Goal: Transaction & Acquisition: Download file/media

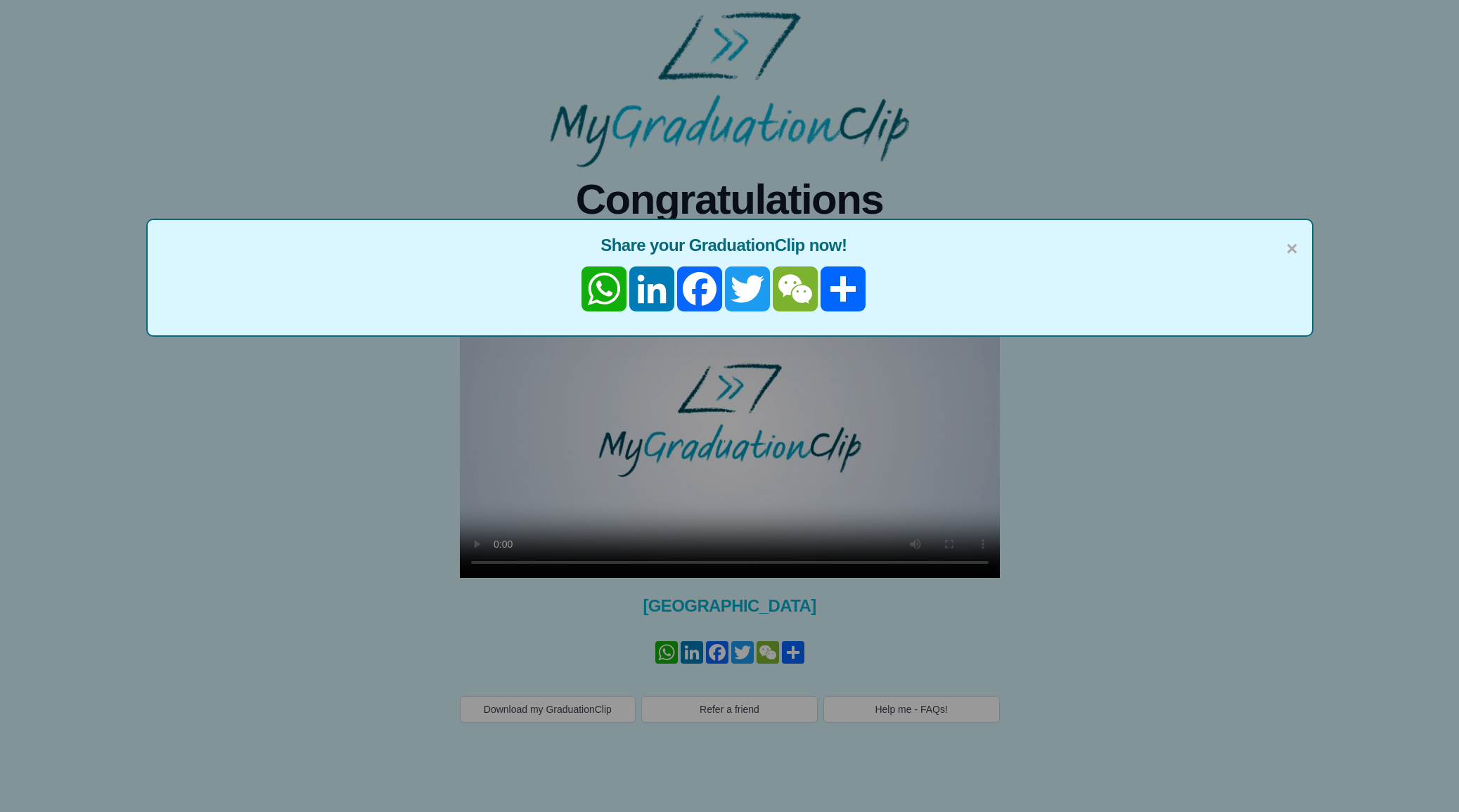
click at [811, 382] on div "× Share your GraduationClip now! WhatsApp LinkedIn Facebook Twitter WeChat Shar…" at bounding box center [730, 434] width 540 height 320
click at [1291, 263] on span "×" at bounding box center [1292, 249] width 11 height 29
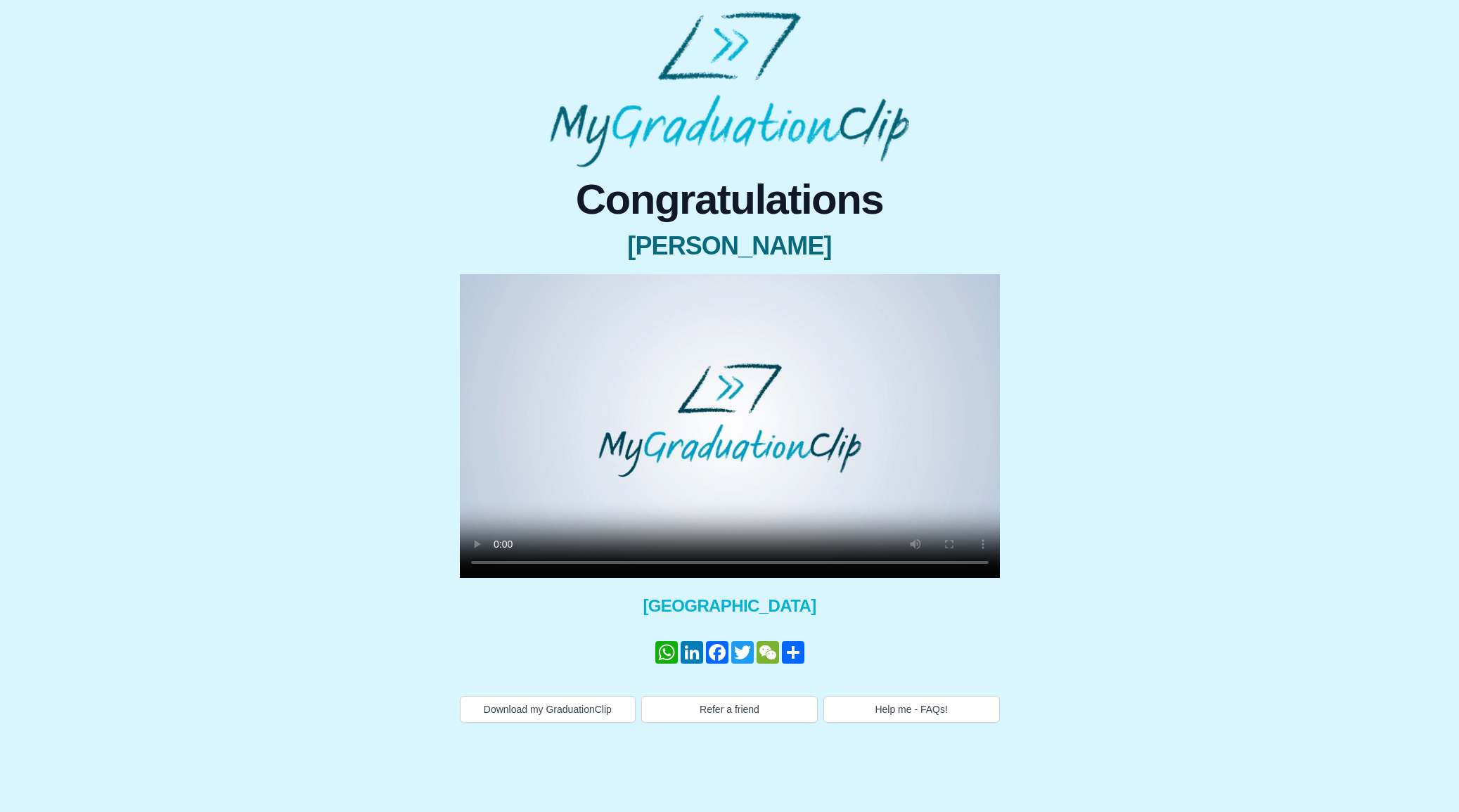
click at [807, 402] on video at bounding box center [730, 426] width 540 height 304
click at [696, 487] on video at bounding box center [730, 426] width 540 height 304
click at [820, 414] on video at bounding box center [730, 426] width 540 height 304
click at [1082, 449] on div "Congratulations Ella Gould × Share your GraduationClip now! WhatsApp LinkedIn F…" at bounding box center [730, 445] width 730 height 555
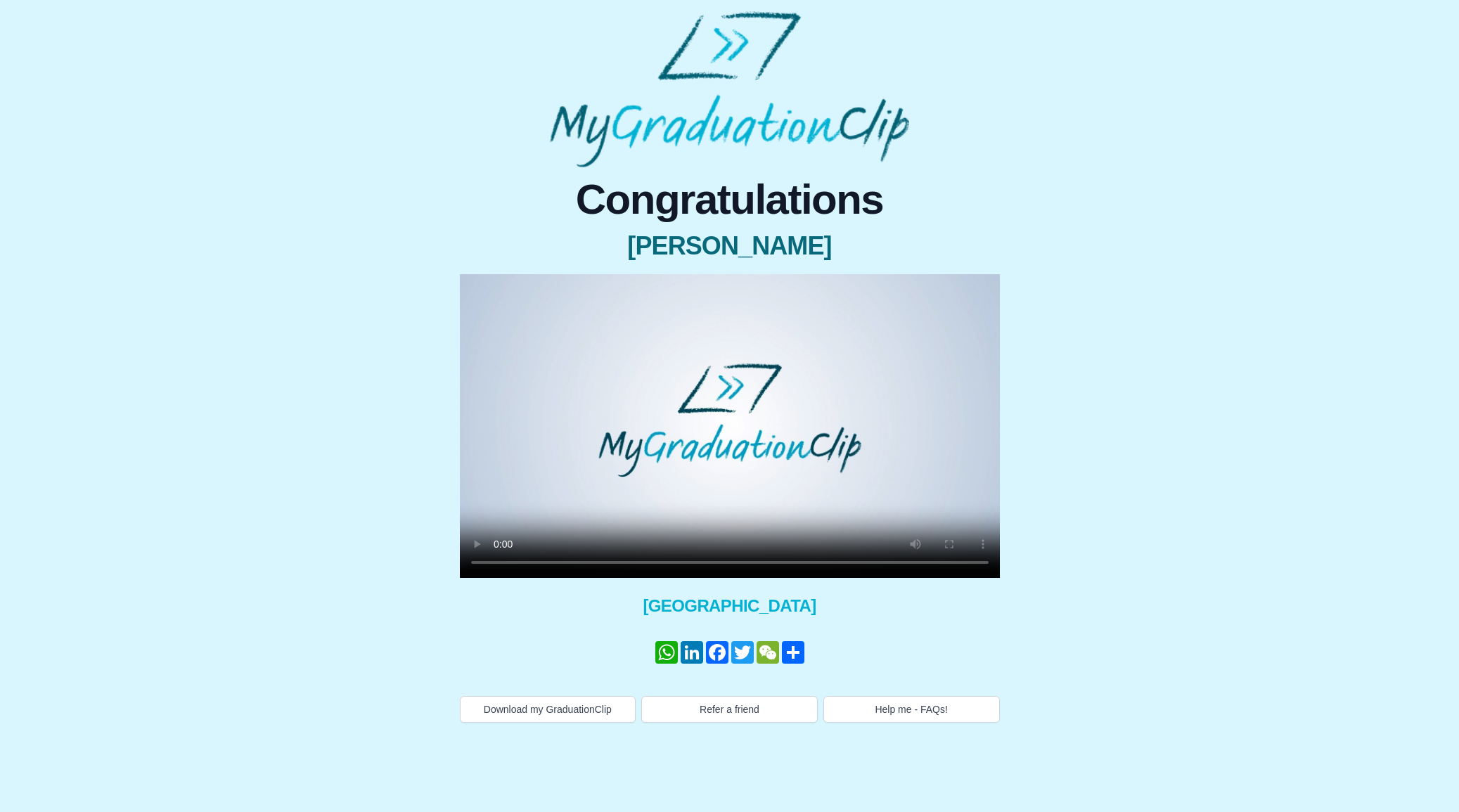
click at [903, 394] on video at bounding box center [730, 426] width 540 height 304
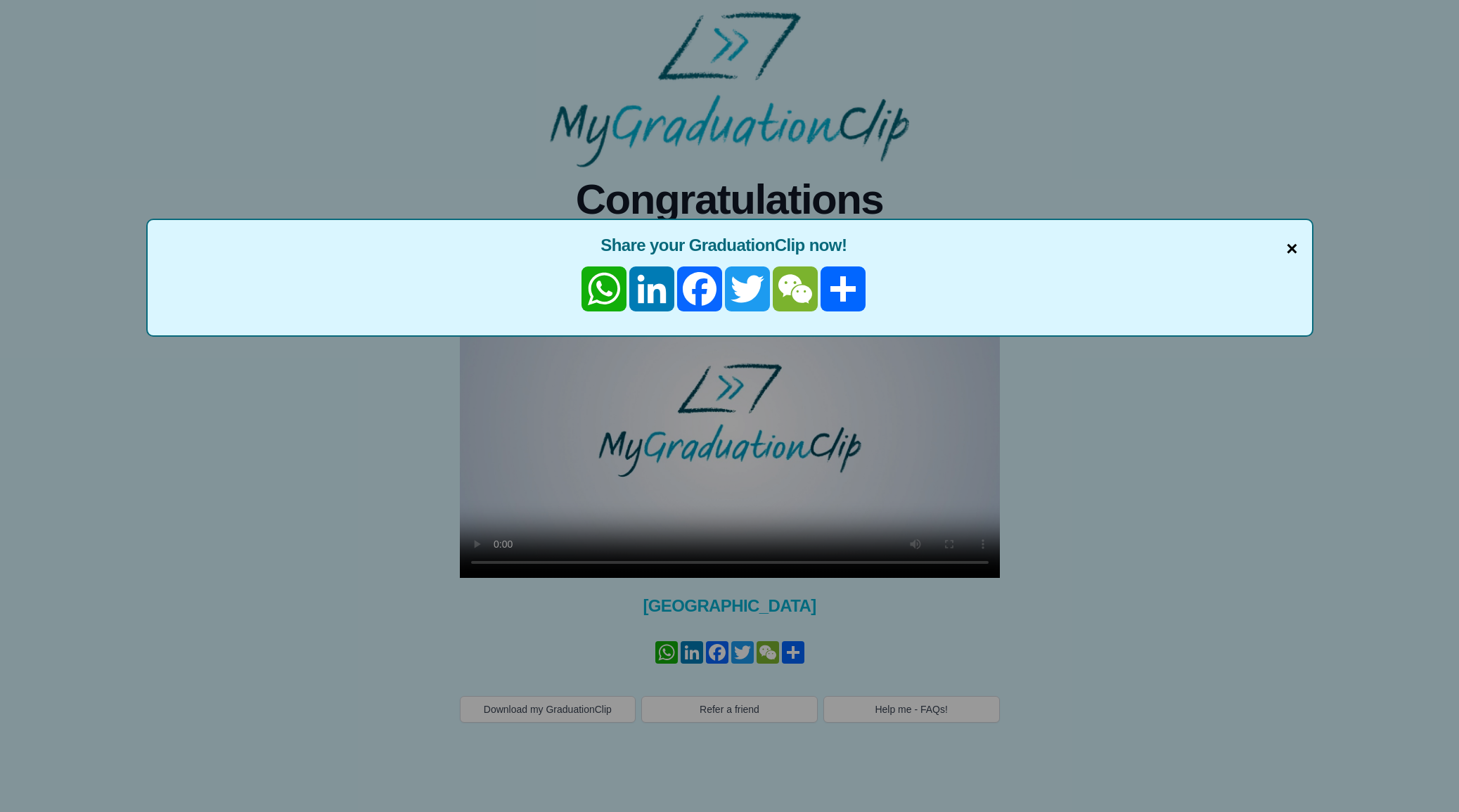
click at [1289, 259] on span "×" at bounding box center [1292, 249] width 11 height 29
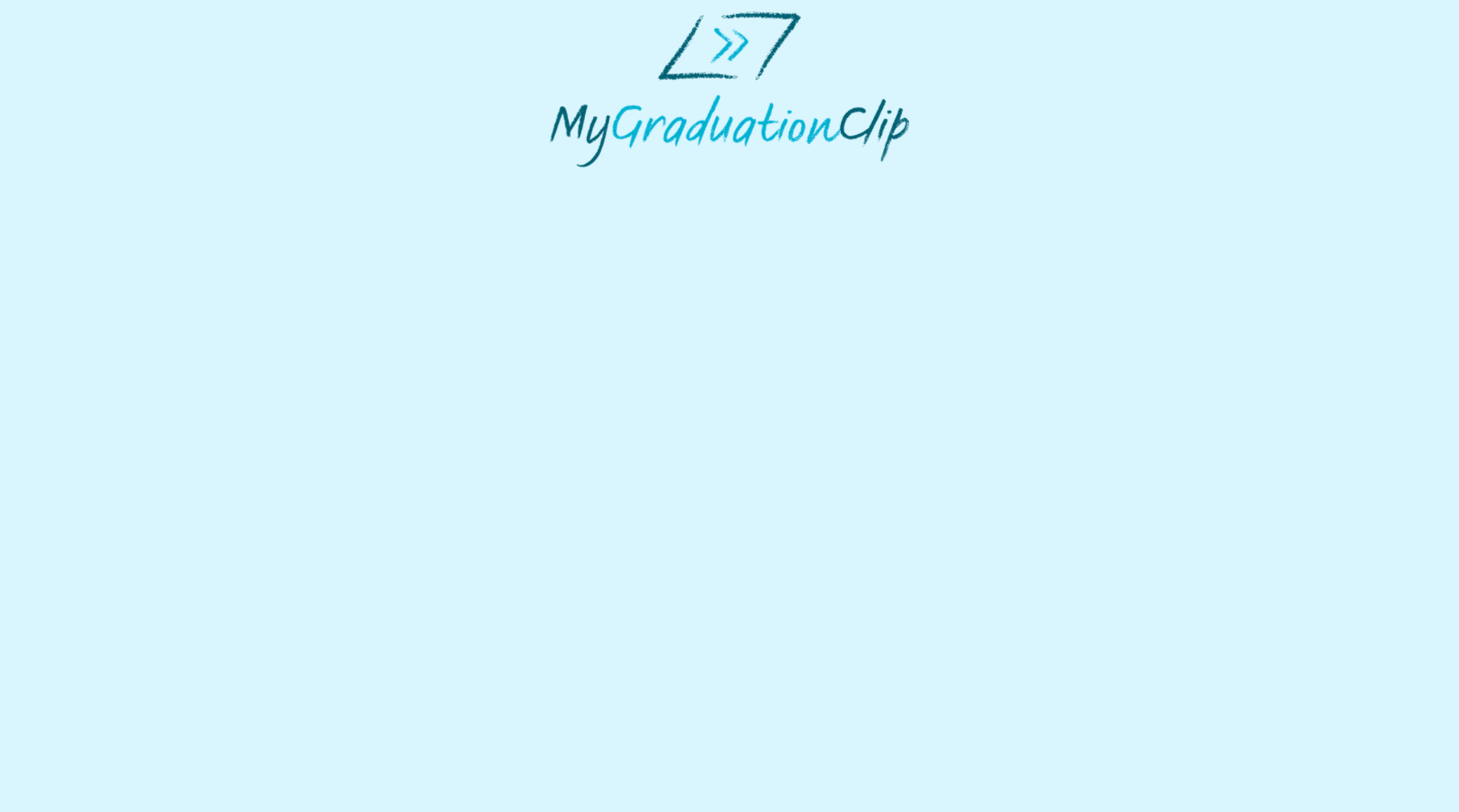
select select "**********"
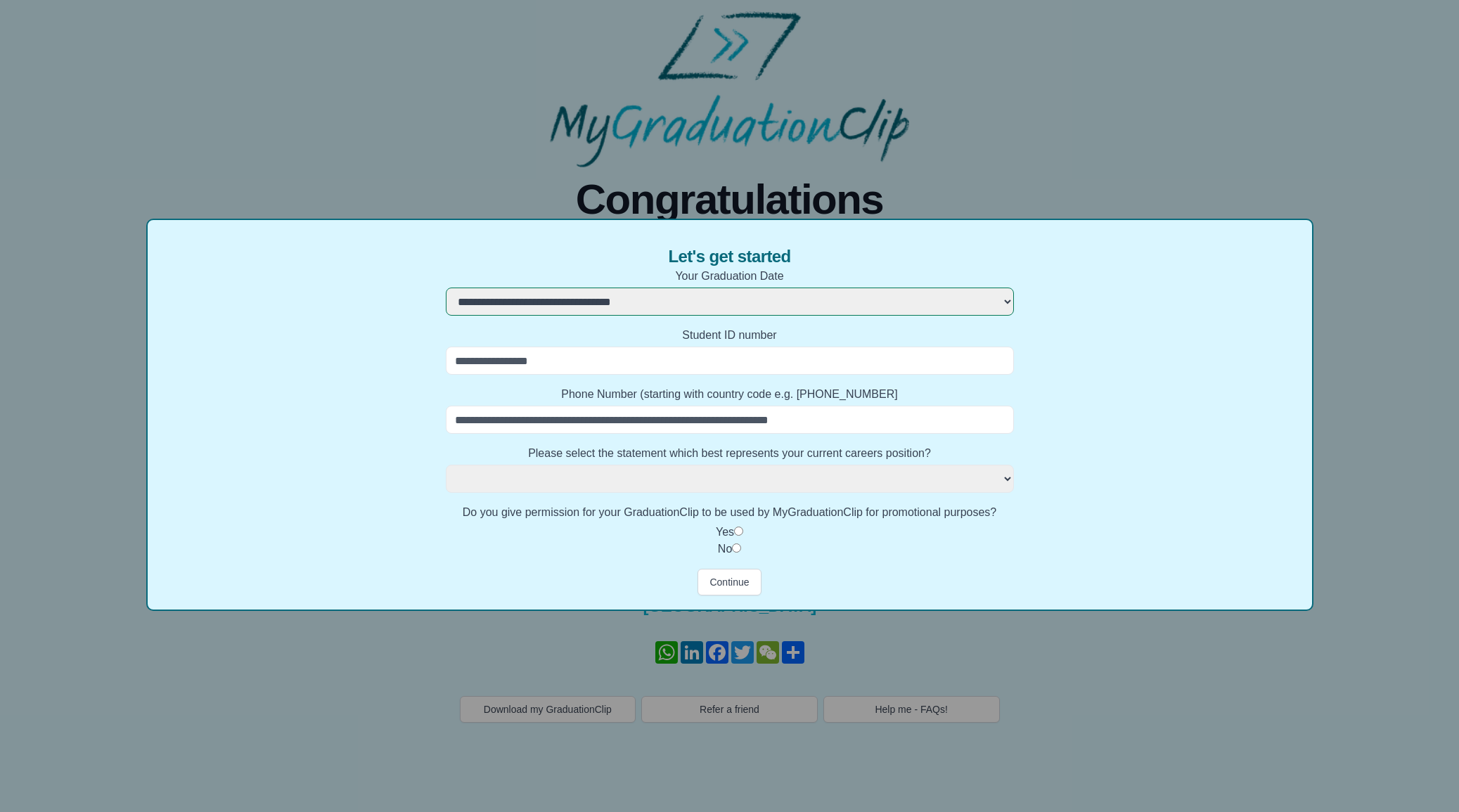
click at [765, 471] on select "**********" at bounding box center [730, 478] width 568 height 28
select select
click at [1373, 218] on div "**********" at bounding box center [730, 406] width 1459 height 812
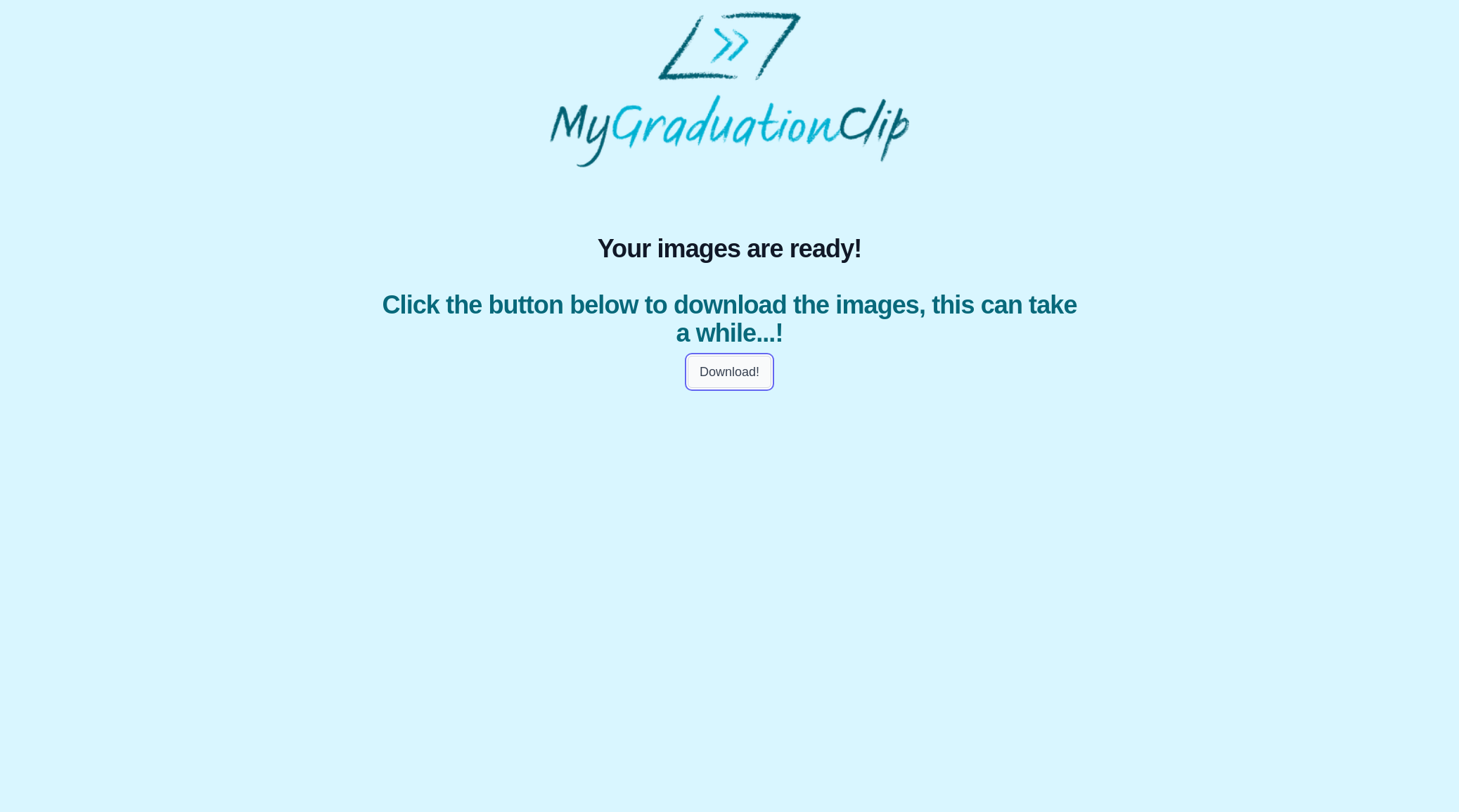
click at [736, 362] on button "Download!" at bounding box center [730, 371] width 84 height 33
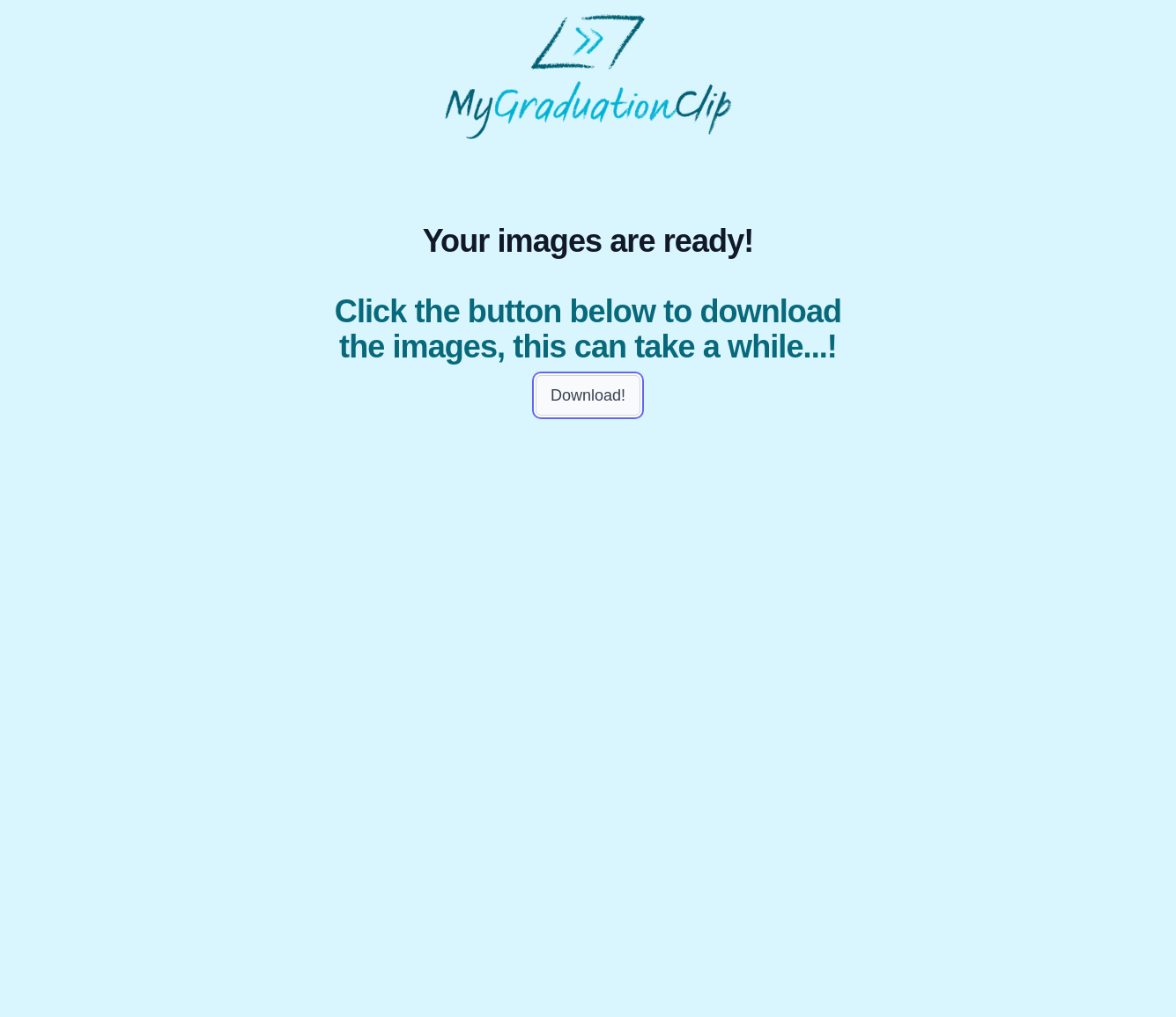
click at [591, 396] on button "Download!" at bounding box center [587, 395] width 105 height 41
click at [590, 400] on button "Download!" at bounding box center [587, 395] width 105 height 41
click at [556, 435] on body "Your images are ready! Click the button below to download the images, this can …" at bounding box center [588, 220] width 1176 height 440
click at [586, 394] on button "Download!" at bounding box center [587, 395] width 105 height 41
click at [599, 375] on button "Download!" at bounding box center [587, 395] width 105 height 41
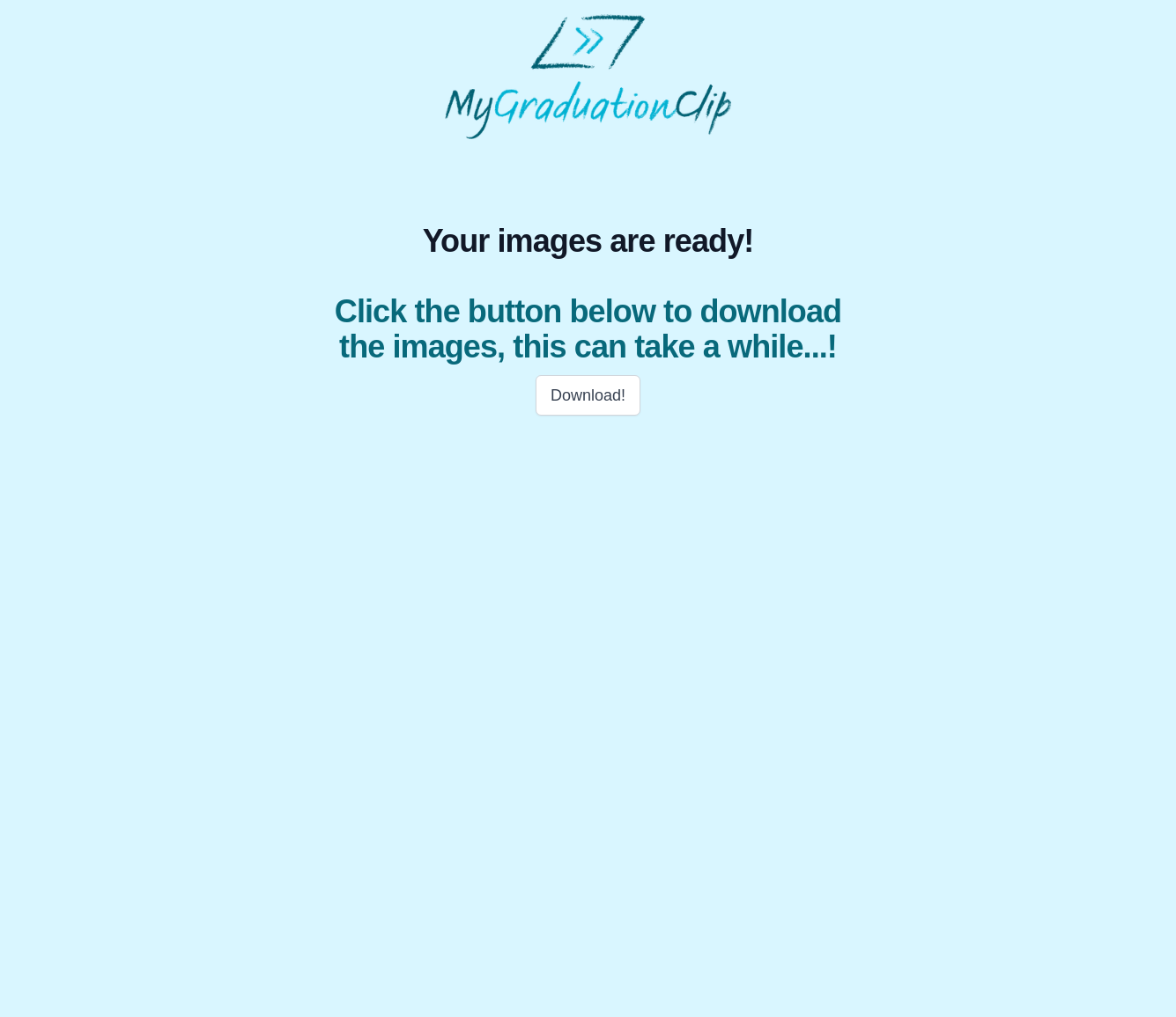
click at [1100, 406] on div "Your images are ready! Click the button below to download the images, this can …" at bounding box center [587, 220] width 1147 height 412
click at [593, 398] on button "Download!" at bounding box center [587, 395] width 105 height 41
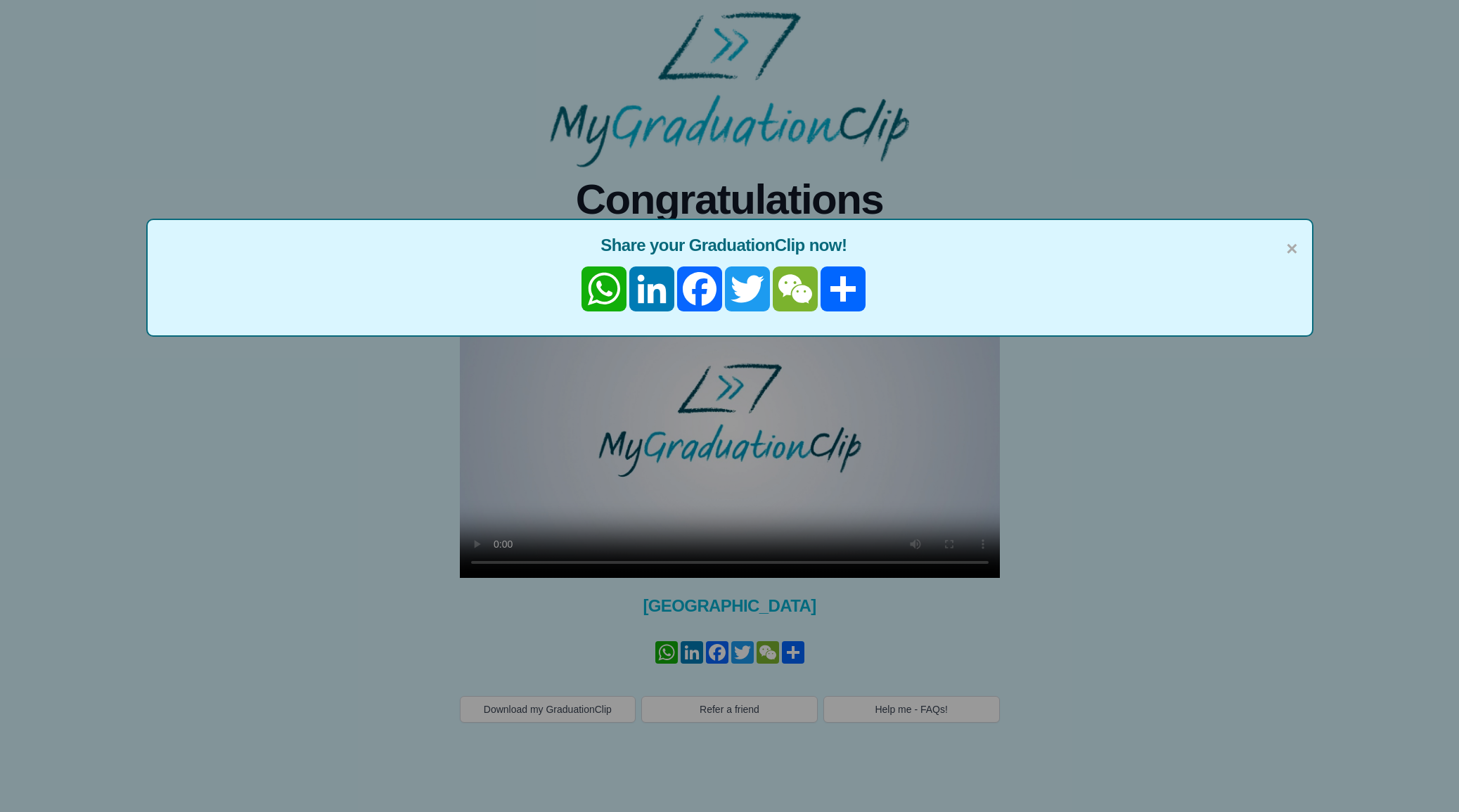
click at [1280, 253] on span "Share your GraduationClip now!" at bounding box center [730, 245] width 1136 height 22
click at [1295, 247] on span "×" at bounding box center [1292, 249] width 11 height 29
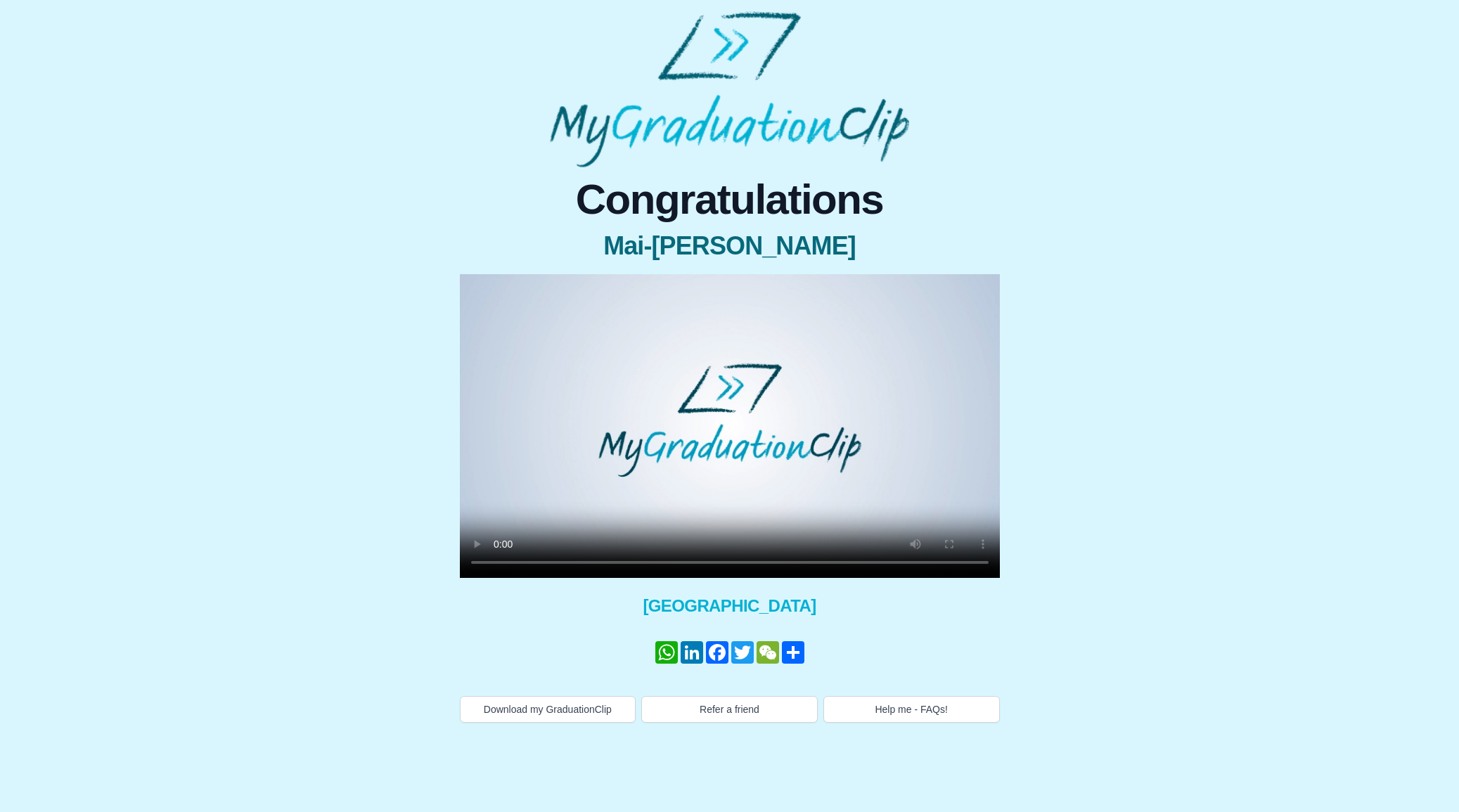
click at [579, 342] on video at bounding box center [730, 426] width 540 height 304
click at [686, 386] on video at bounding box center [730, 426] width 540 height 304
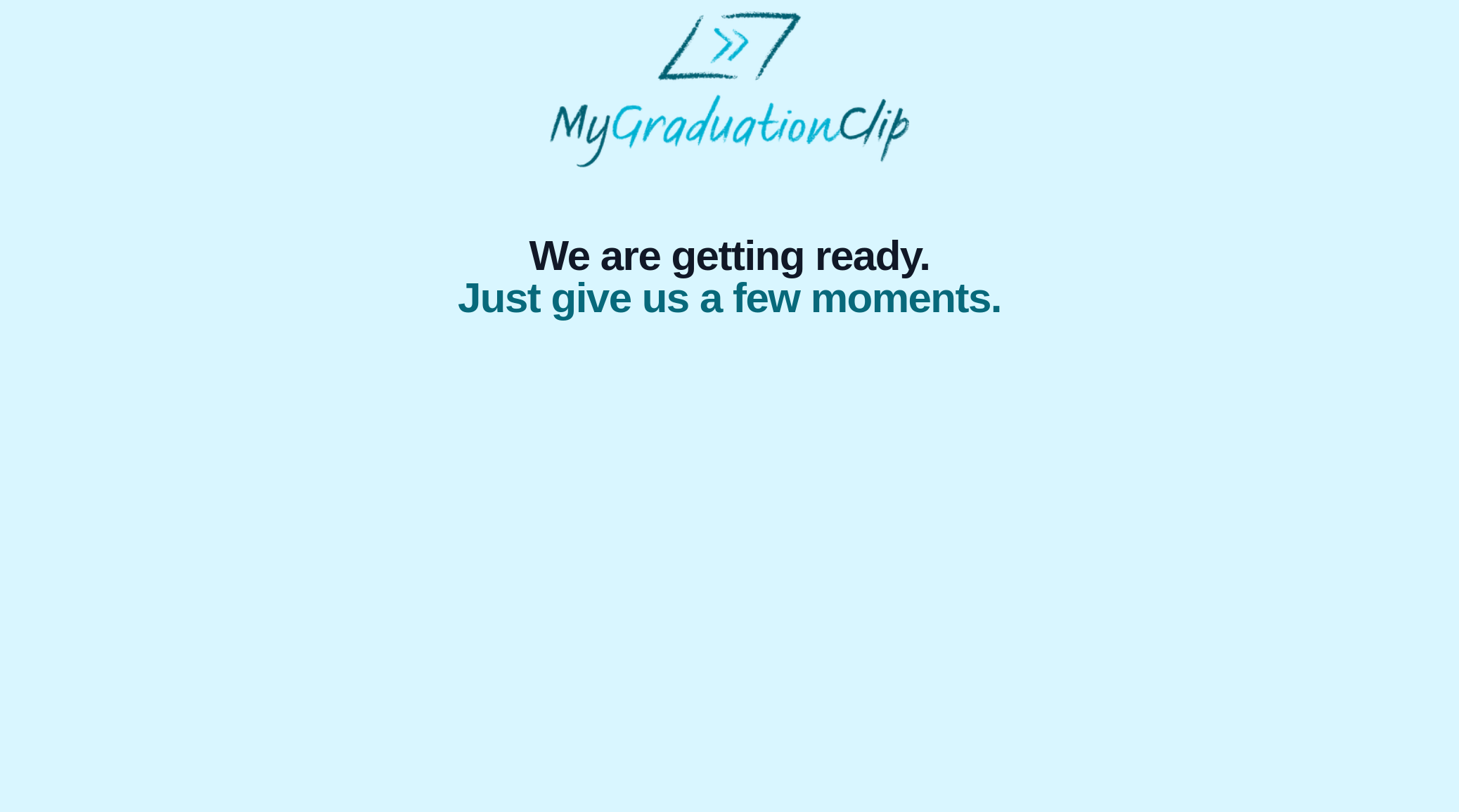
select select "**********"
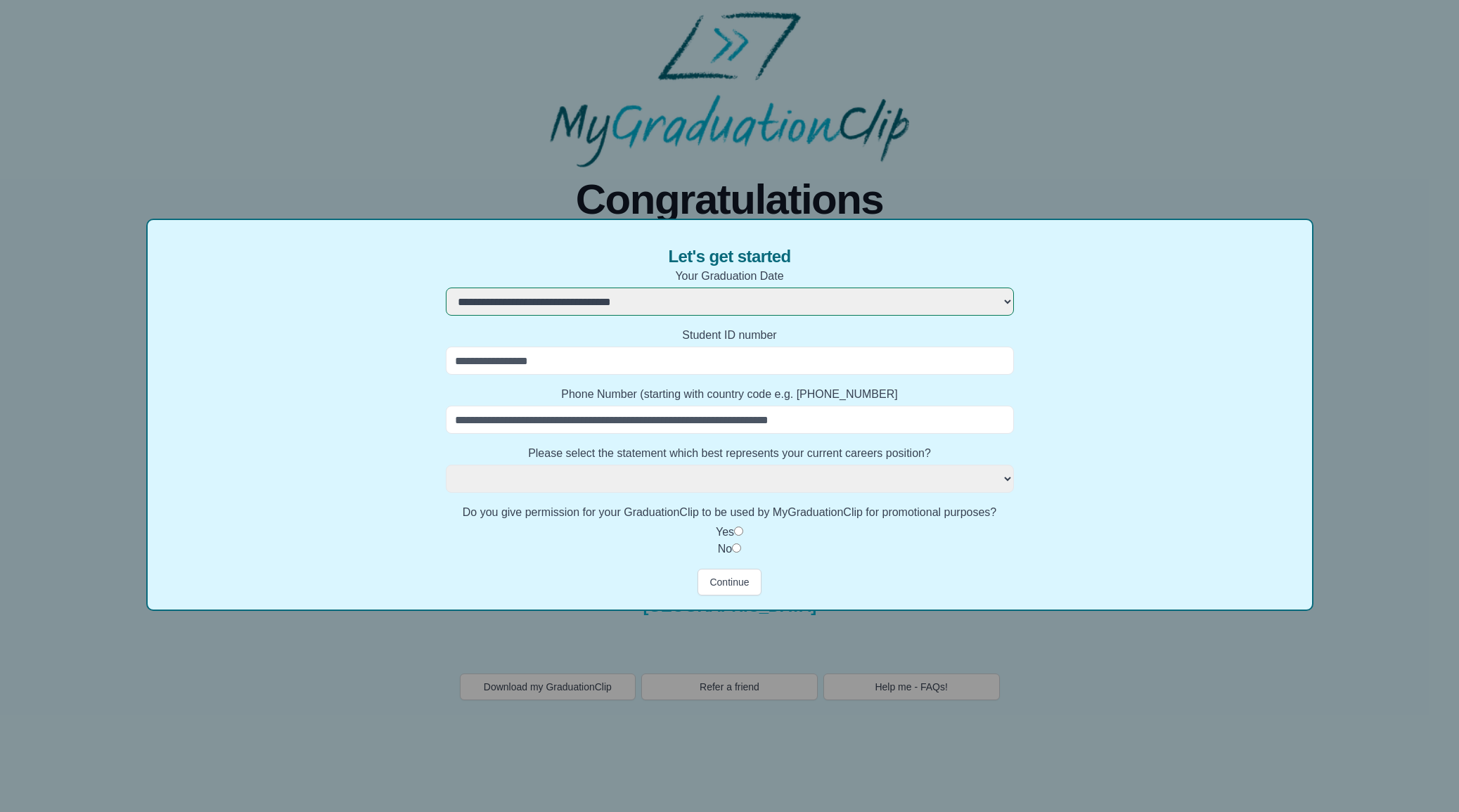
select select
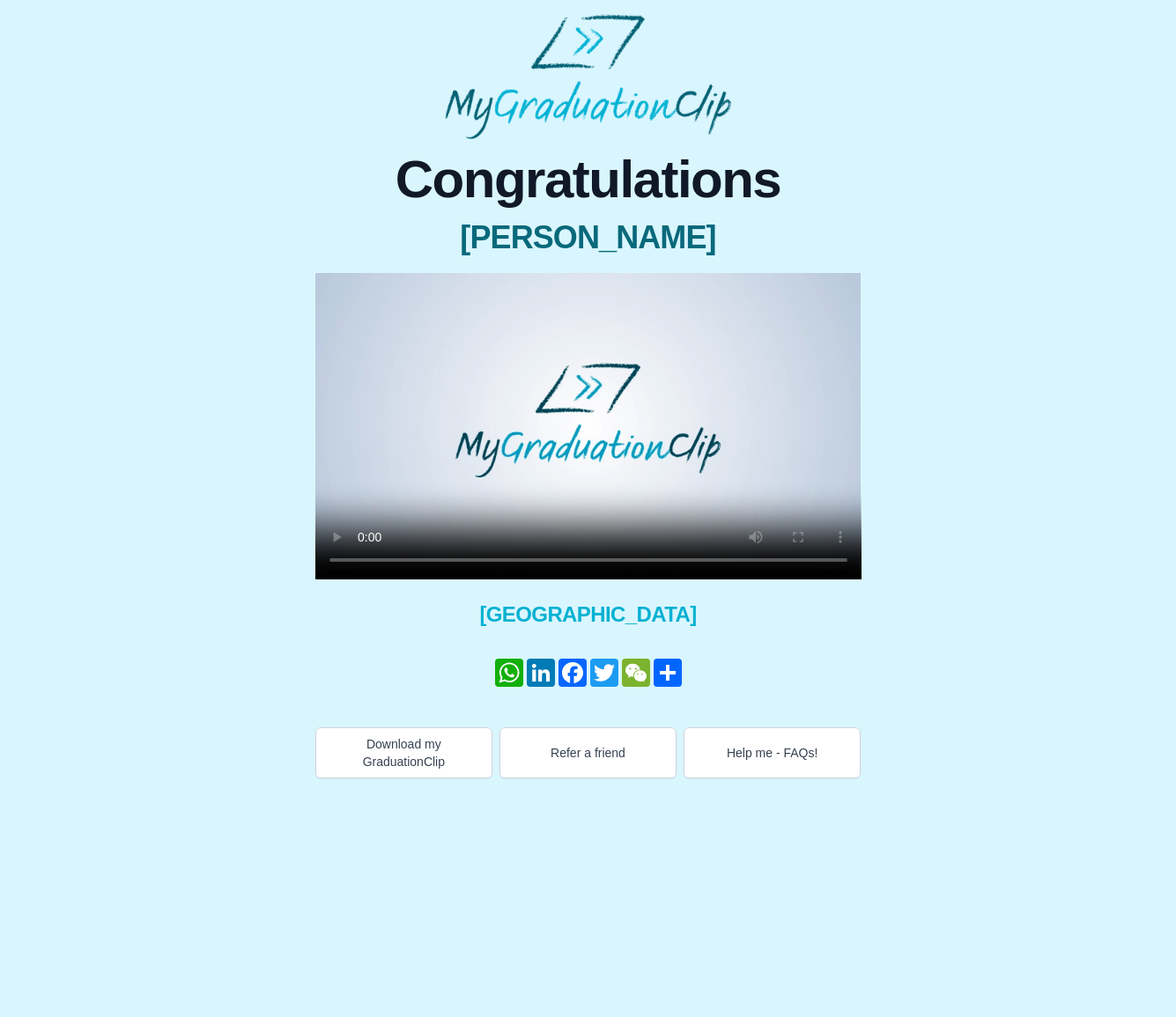
click at [342, 353] on video at bounding box center [588, 425] width 546 height 306
click at [534, 363] on video at bounding box center [588, 425] width 546 height 306
click at [425, 736] on button "Download my GraduationClip" at bounding box center [403, 753] width 177 height 51
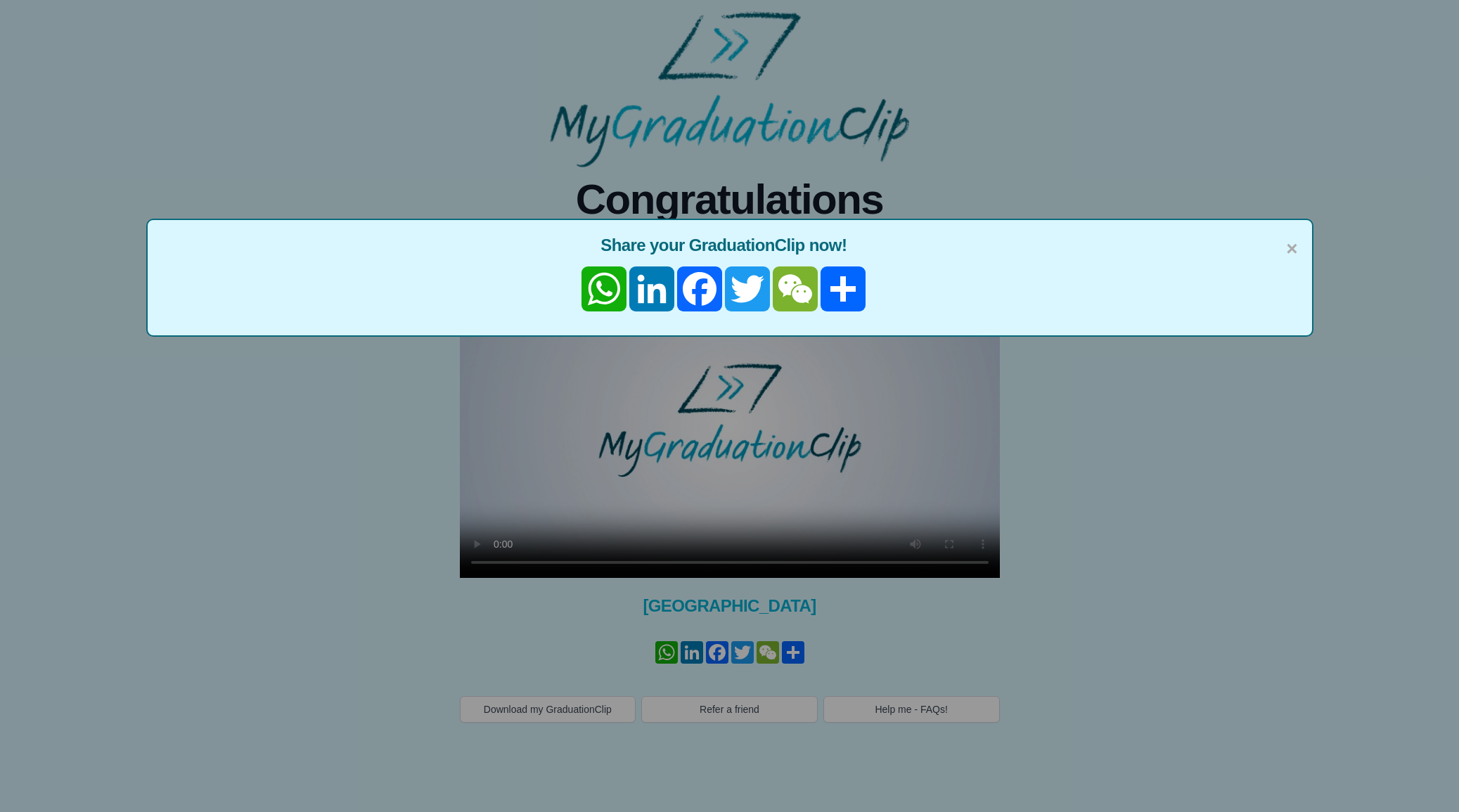
click at [651, 562] on div "× Share your GraduationClip now! WhatsApp LinkedIn Facebook Twitter WeChat Share" at bounding box center [730, 406] width 1459 height 812
click at [1303, 253] on div "× Share your GraduationClip now! WhatsApp LinkedIn Facebook Twitter WeChat Share" at bounding box center [730, 277] width 1167 height 118
click at [1289, 253] on span "×" at bounding box center [1292, 249] width 11 height 29
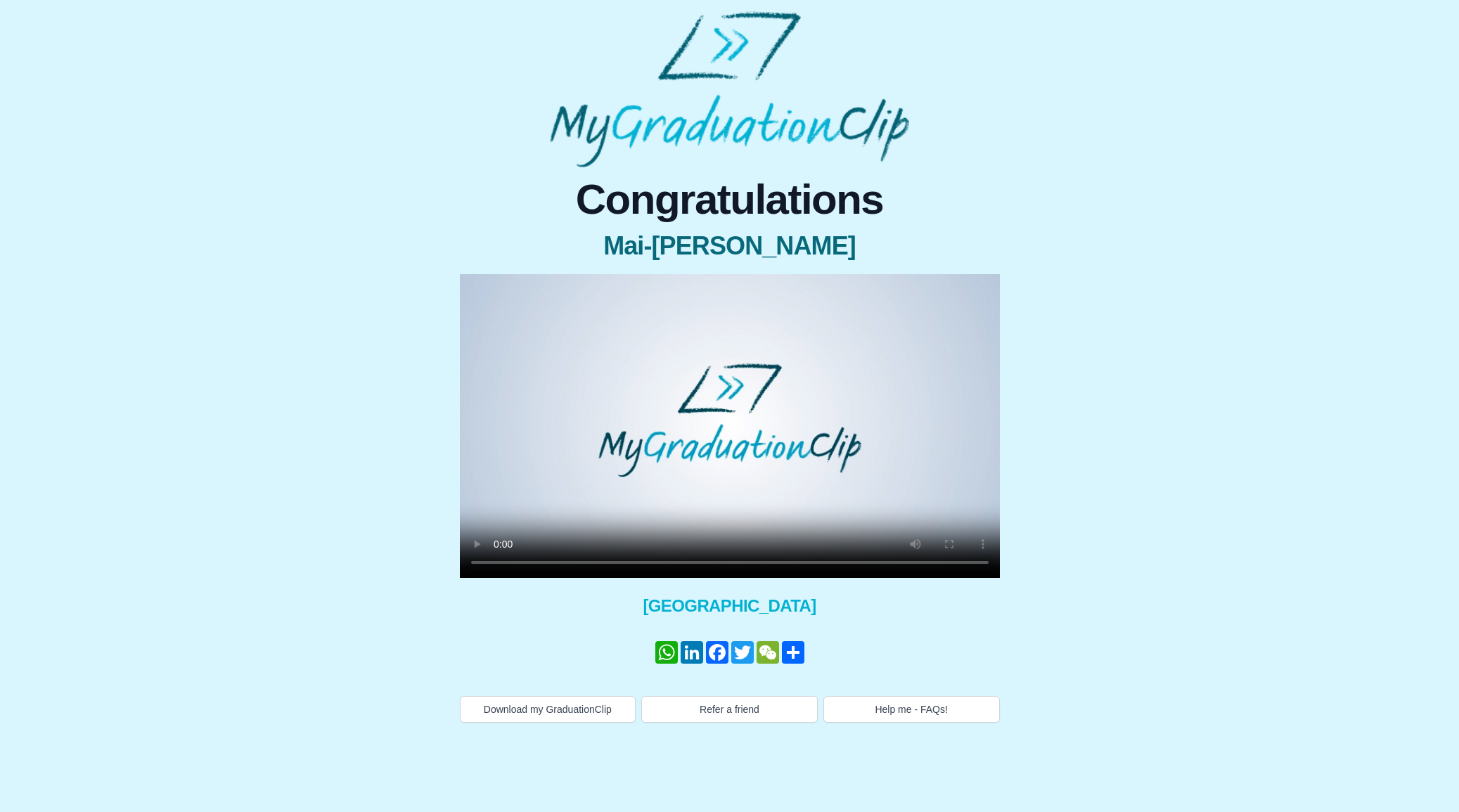
click at [760, 452] on video at bounding box center [730, 426] width 540 height 304
click at [706, 578] on div "× Share your GraduationClip now! WhatsApp LinkedIn Facebook Twitter WeChat Shar…" at bounding box center [730, 434] width 540 height 320
click at [1066, 492] on div "Congratulations Mai-Li Yap × Share your GraduationClip now! WhatsApp LinkedIn F…" at bounding box center [730, 445] width 730 height 555
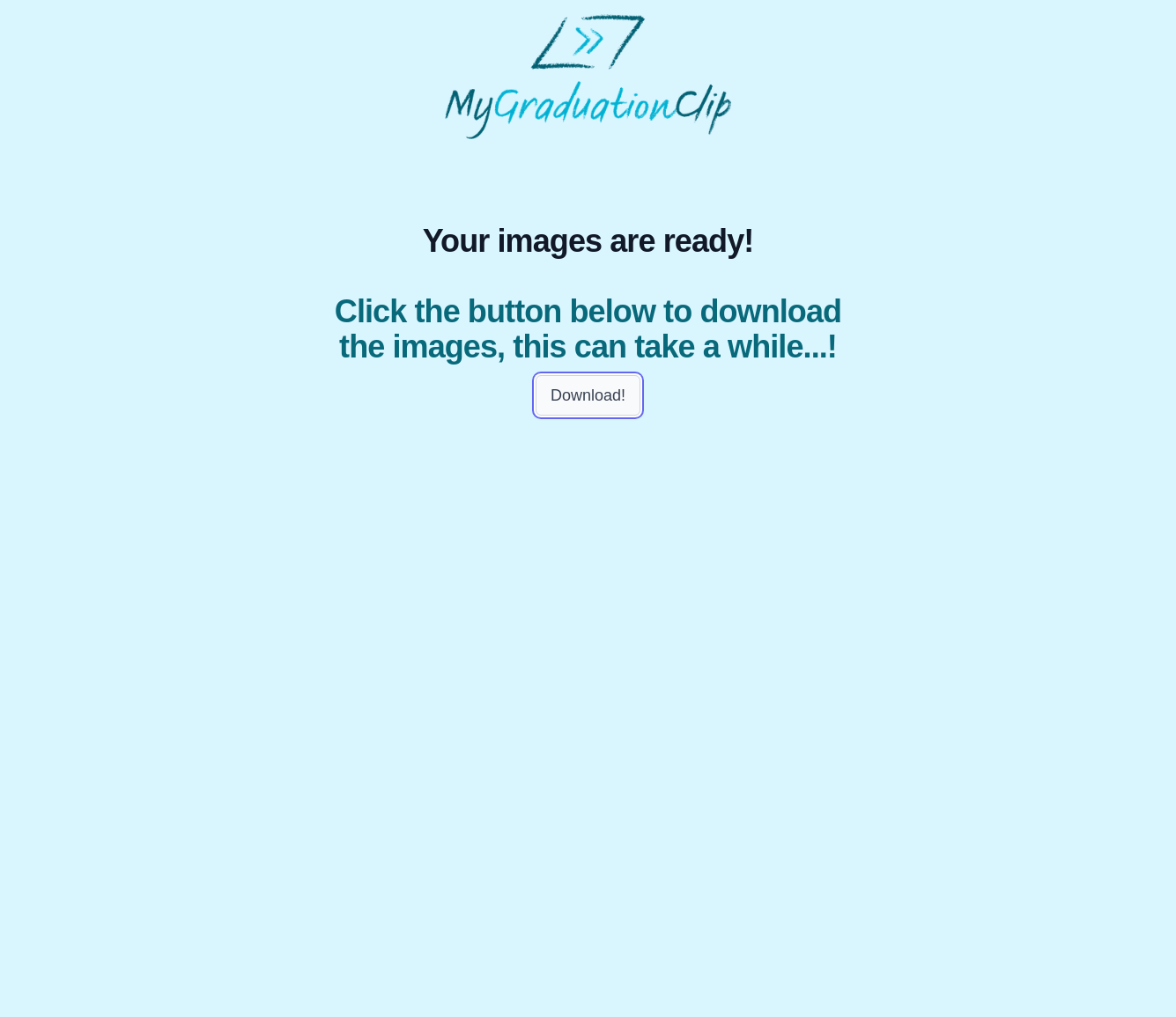
click at [611, 387] on button "Download!" at bounding box center [587, 395] width 105 height 41
click at [539, 392] on button "Download!" at bounding box center [587, 395] width 105 height 41
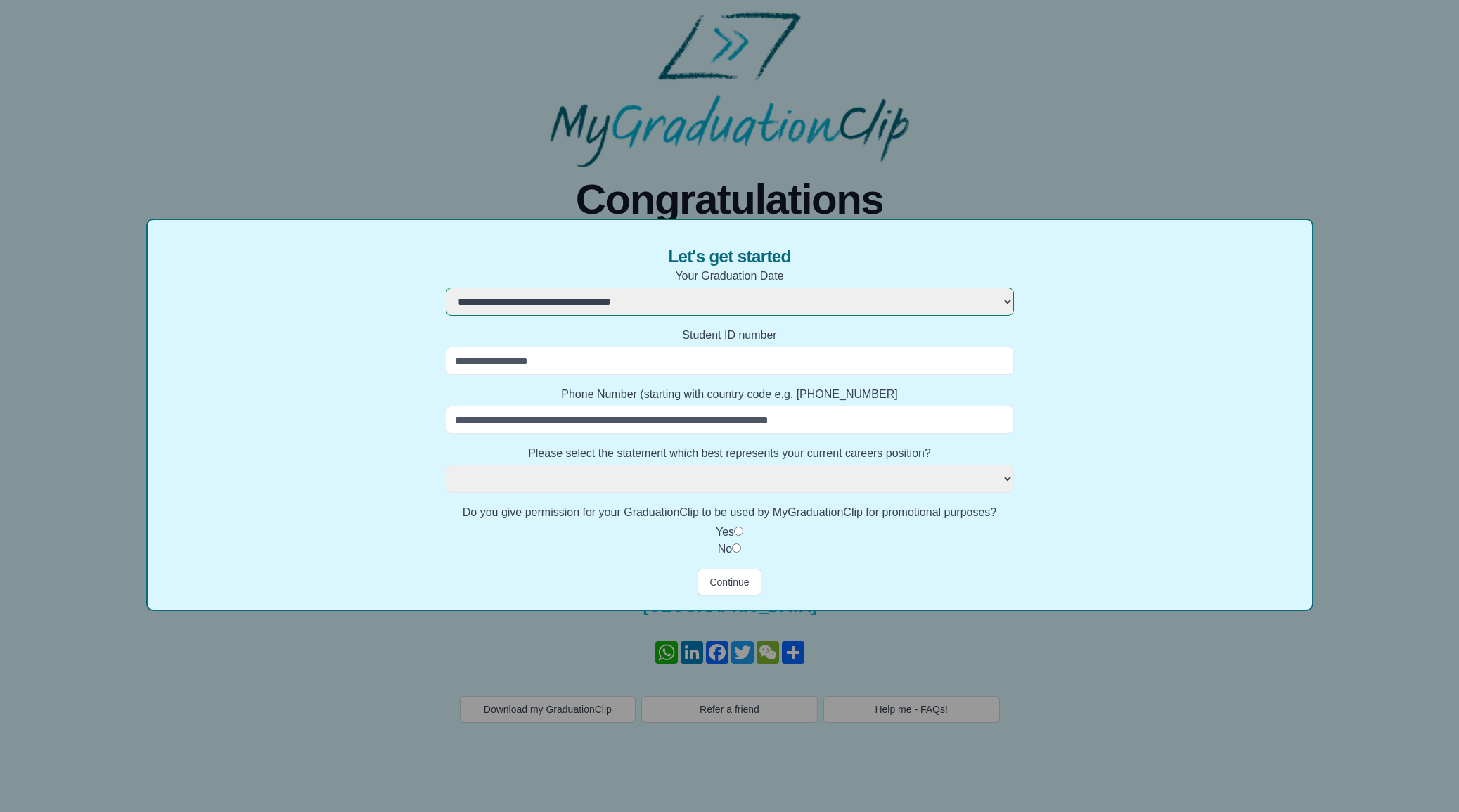
select select "**********"
